Goal: Use online tool/utility: Utilize a website feature to perform a specific function

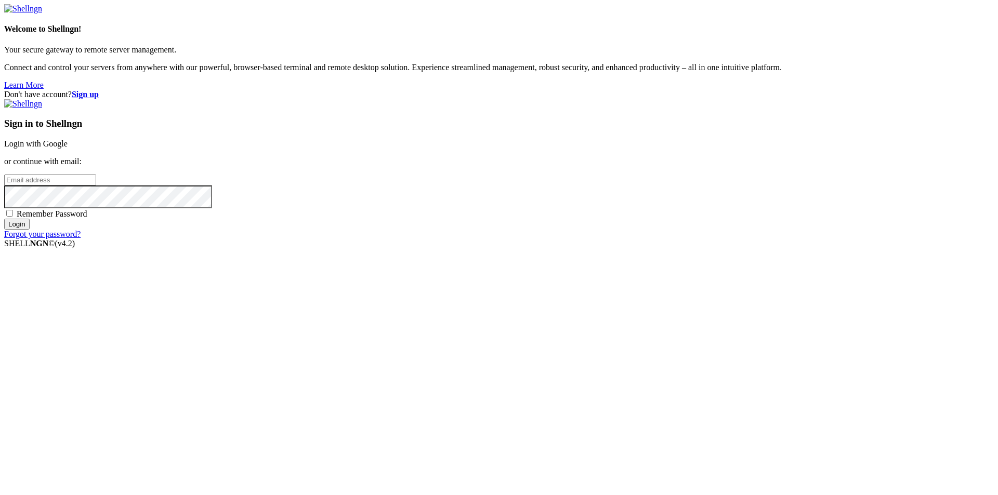
click at [68, 148] on link "Login with Google" at bounding box center [35, 143] width 63 height 9
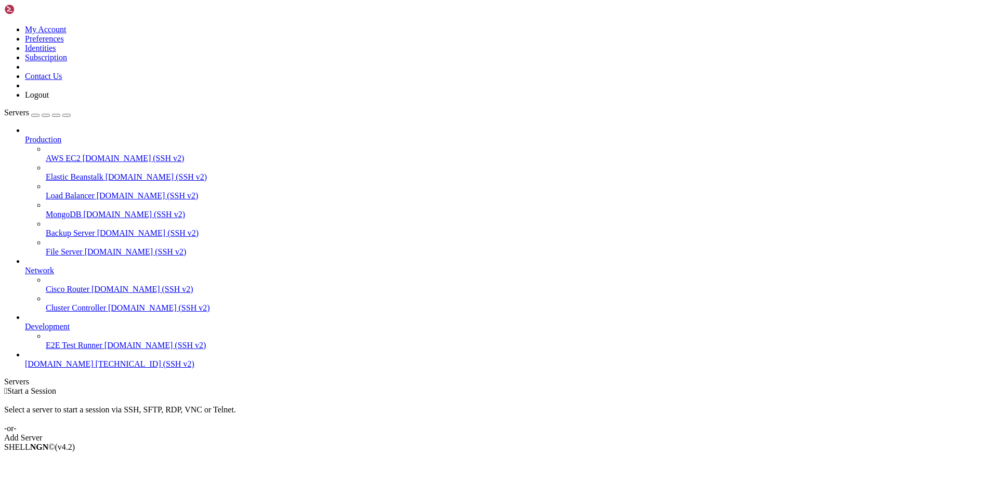
click at [68, 368] on span "[DOMAIN_NAME]" at bounding box center [59, 364] width 69 height 9
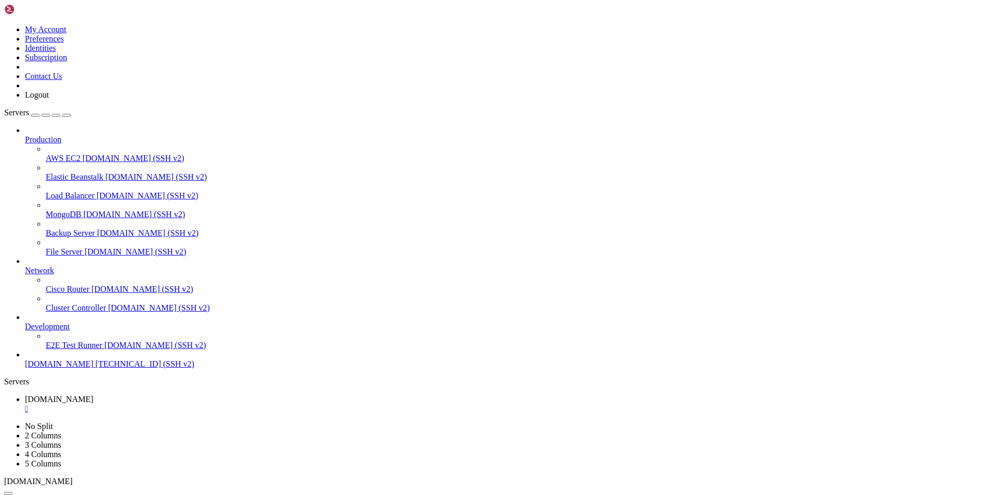
drag, startPoint x: 70, startPoint y: 1013, endPoint x: 76, endPoint y: 1004, distance: 10.1
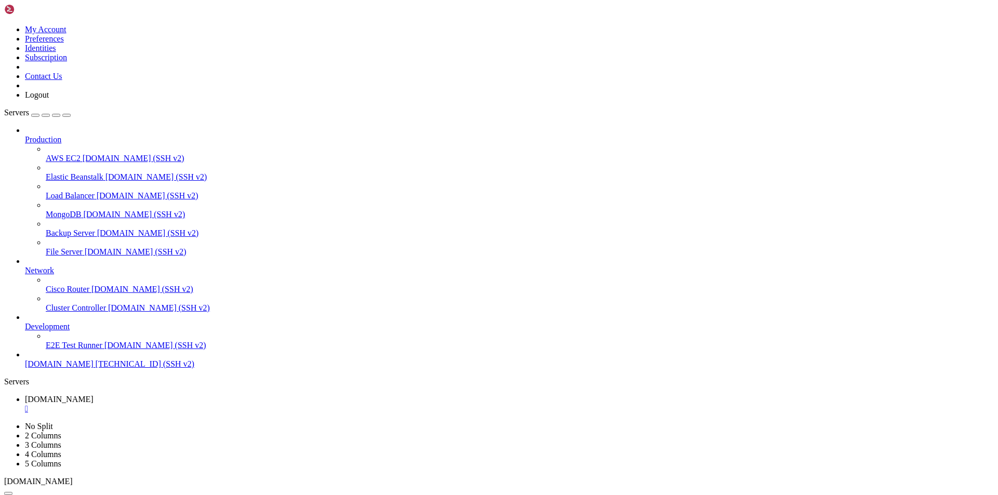
drag, startPoint x: 103, startPoint y: 1004, endPoint x: 74, endPoint y: 995, distance: 30.6
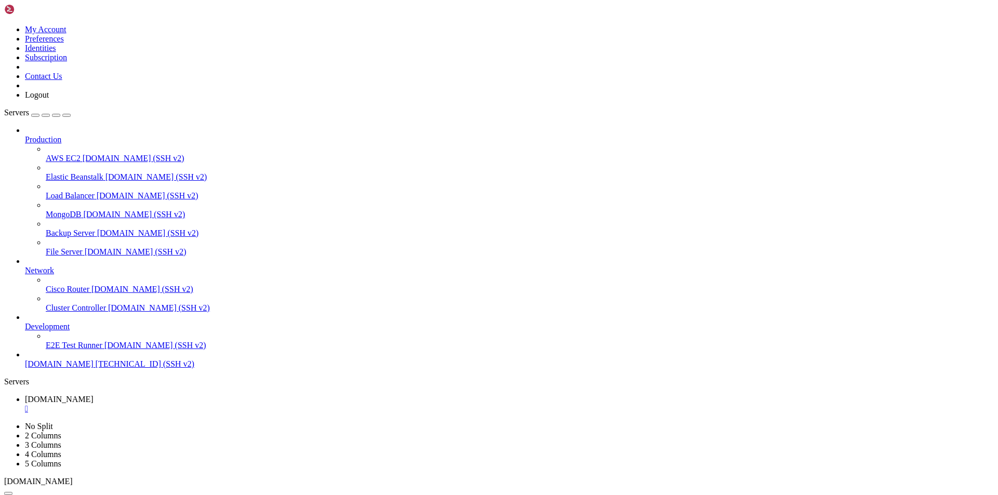
drag, startPoint x: 72, startPoint y: 1003, endPoint x: 76, endPoint y: 985, distance: 18.7
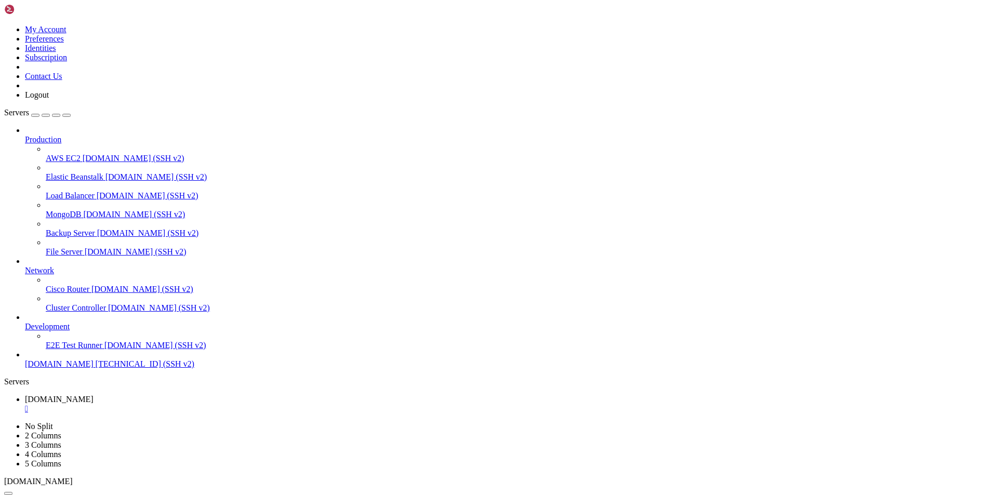
drag, startPoint x: 62, startPoint y: 1000, endPoint x: 72, endPoint y: 994, distance: 12.0
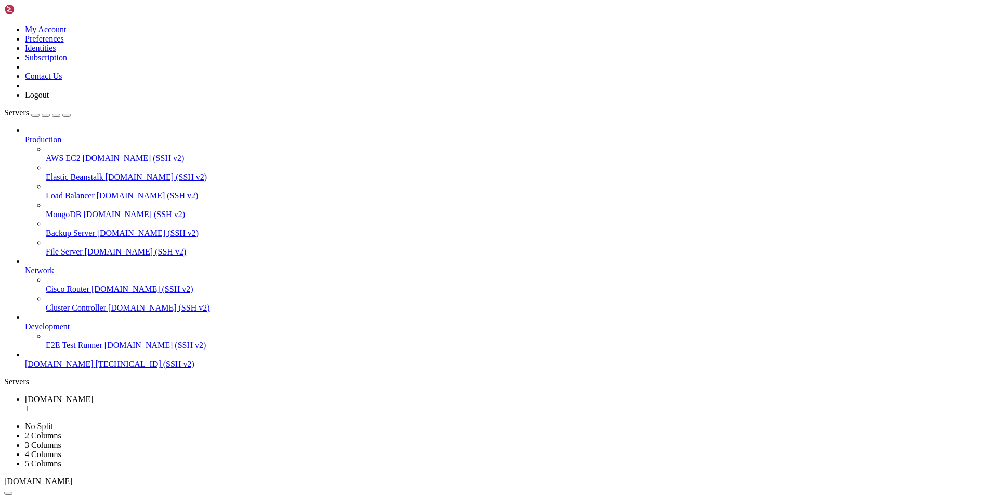
drag, startPoint x: 399, startPoint y: 1014, endPoint x: 9, endPoint y: 1002, distance: 389.9
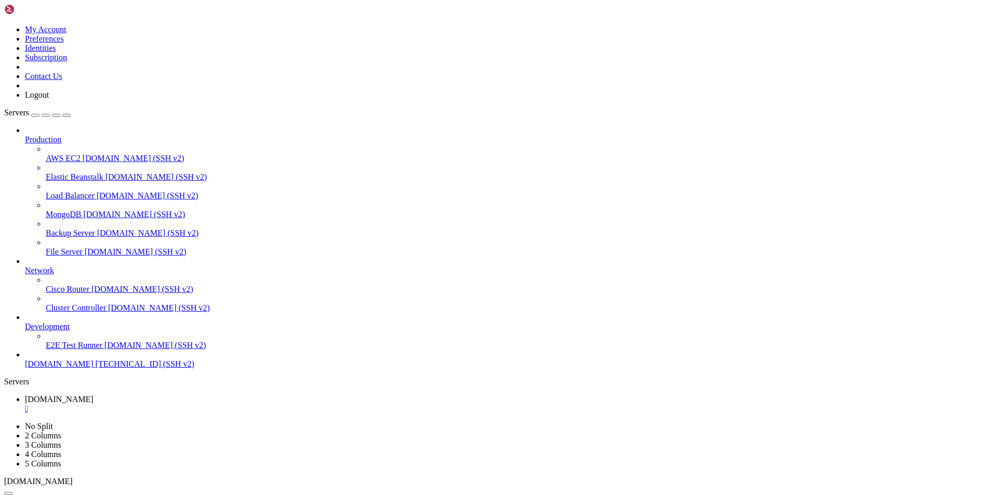
scroll to position [1661, 0]
drag, startPoint x: 455, startPoint y: 1000, endPoint x: 87, endPoint y: 975, distance: 368.2
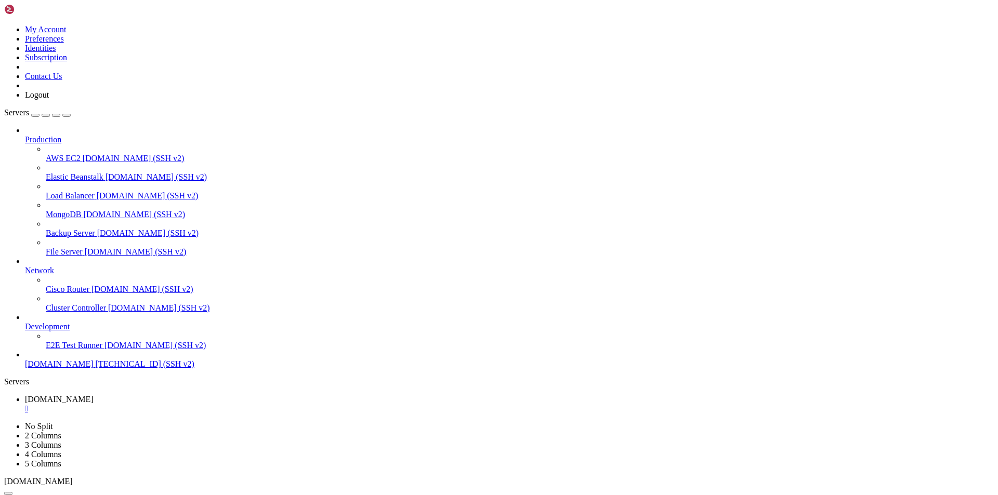
scroll to position [1714, 0]
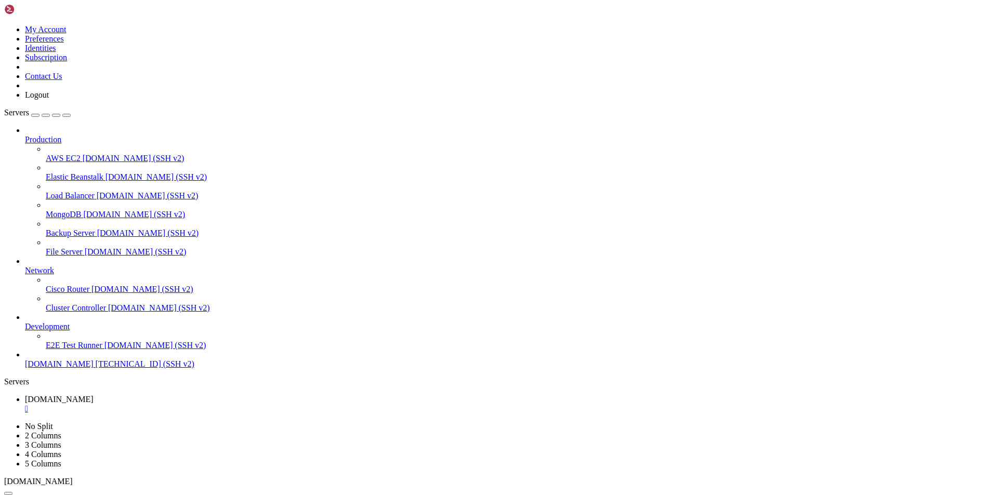
drag, startPoint x: 396, startPoint y: 1015, endPoint x: 76, endPoint y: 985, distance: 321.5
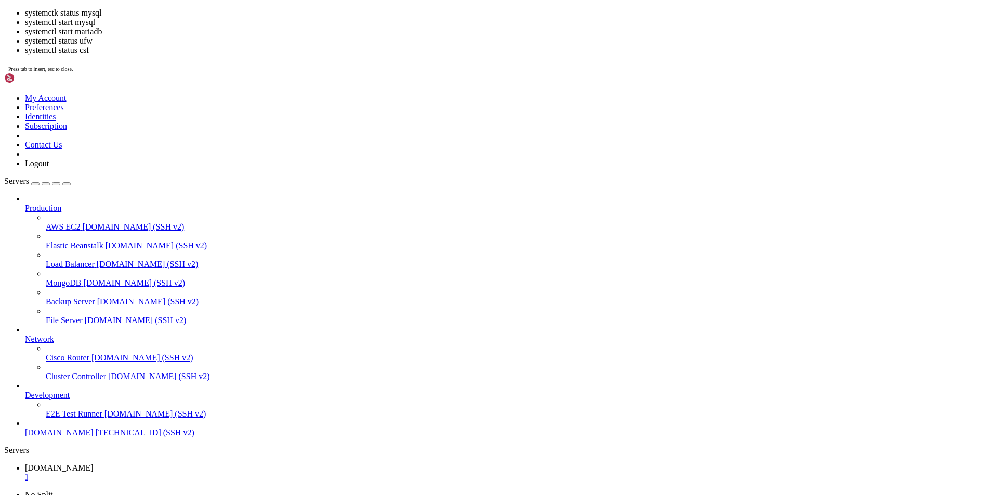
scroll to position [2155, 0]
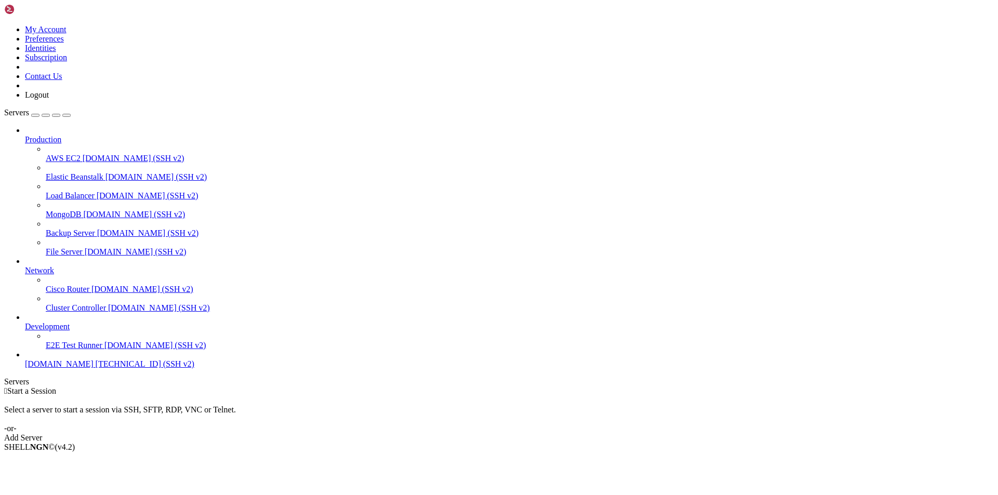
click at [60, 368] on span "[DOMAIN_NAME]" at bounding box center [59, 364] width 69 height 9
